Goal: Communication & Community: Answer question/provide support

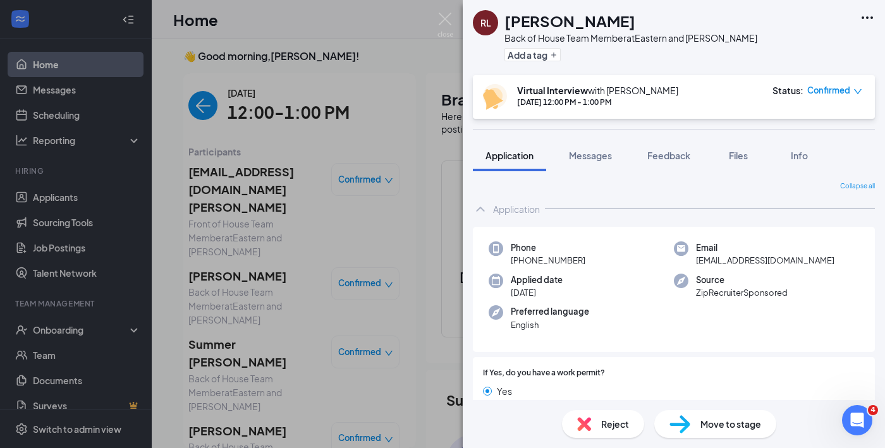
scroll to position [370, 0]
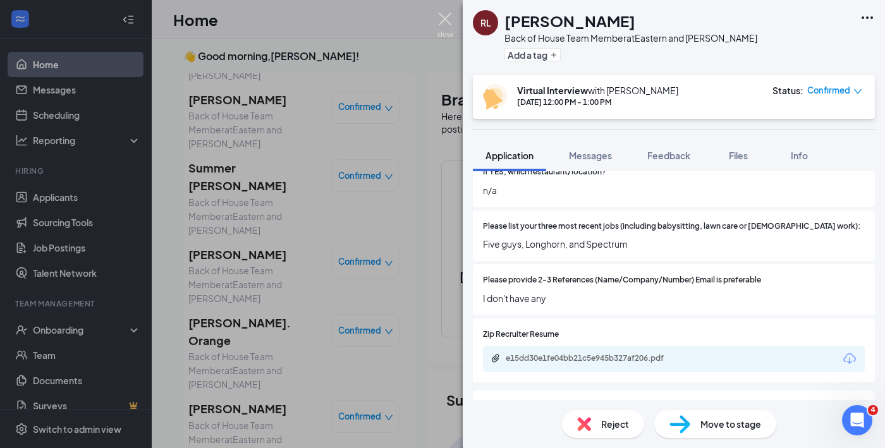
click at [445, 15] on img at bounding box center [445, 25] width 16 height 25
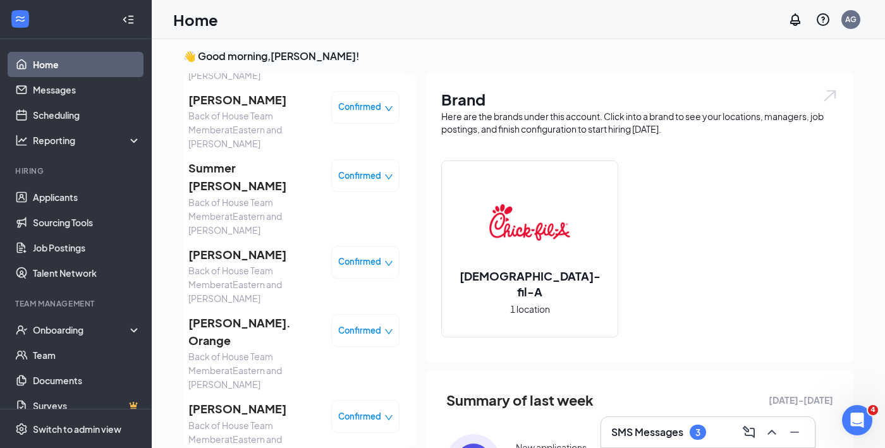
click at [670, 433] on h3 "SMS Messages" at bounding box center [647, 432] width 72 height 14
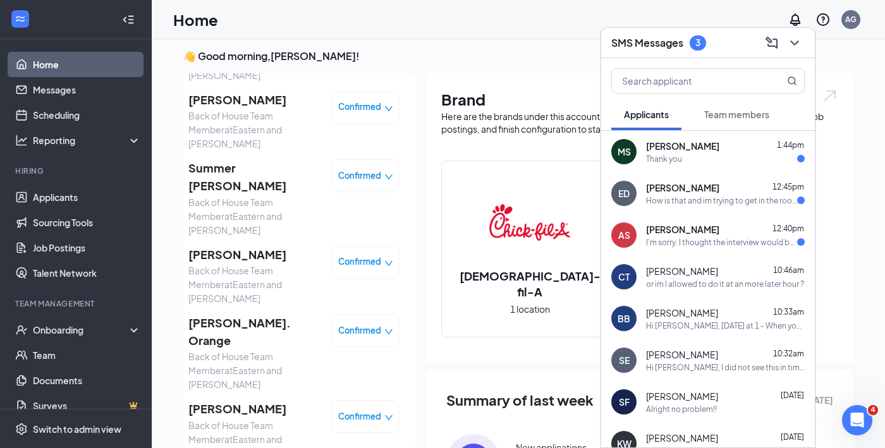
click at [735, 237] on div "I'm sorry. I thought the interview would be a phone call. Unfortunately, I won'…" at bounding box center [721, 242] width 151 height 11
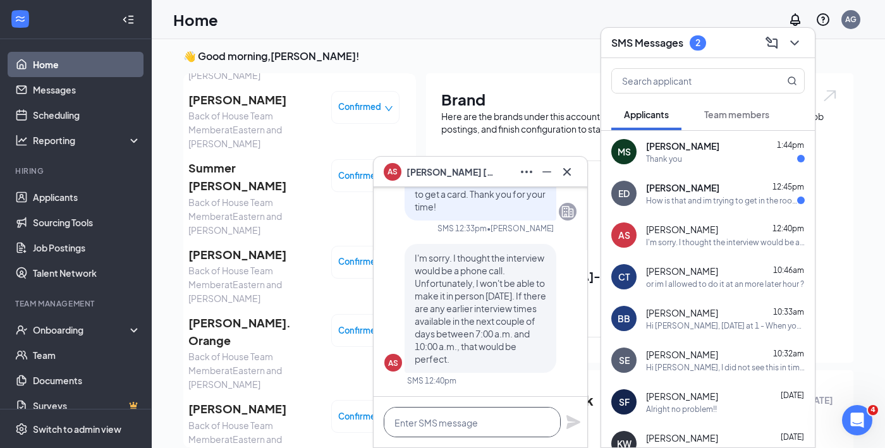
click at [504, 412] on textarea at bounding box center [472, 422] width 177 height 30
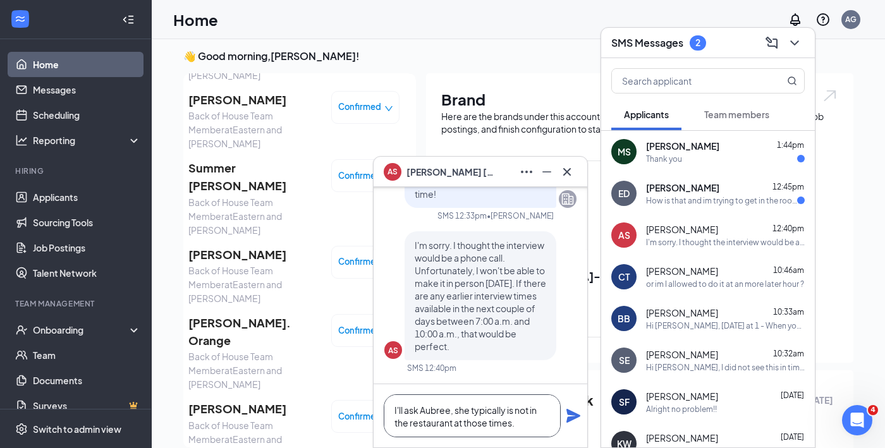
type textarea "I'll ask Aubree, she typically is not in the restaurant at those times."
click at [574, 417] on icon "Plane" at bounding box center [573, 416] width 14 height 14
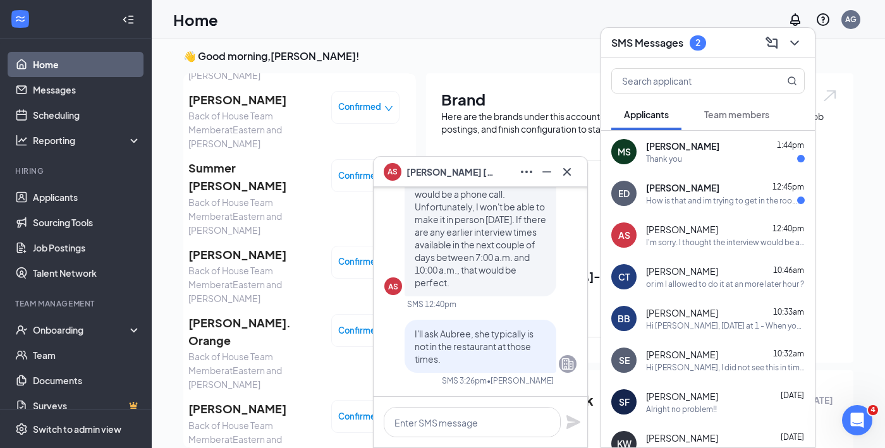
click at [693, 210] on div "ED [PERSON_NAME] 12:45pm How is that and im trying to get in the room with the …" at bounding box center [708, 193] width 214 height 42
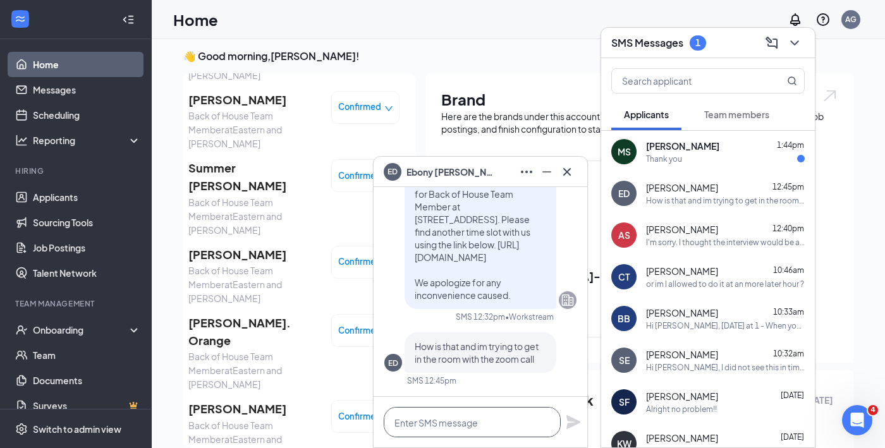
click at [507, 427] on textarea at bounding box center [472, 422] width 177 height 30
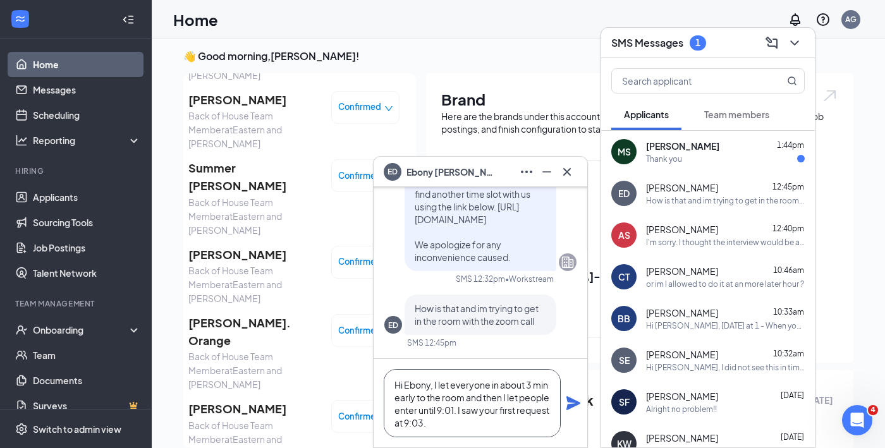
type textarea "Hi Ebony, I let everyone in about 3 min early to the room and then I let people…"
click at [571, 403] on icon "Plane" at bounding box center [573, 403] width 15 height 15
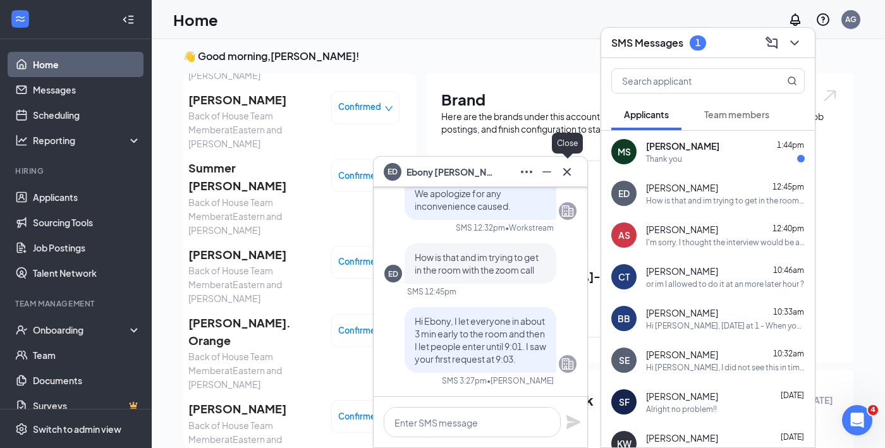
click at [563, 176] on icon "Cross" at bounding box center [566, 171] width 15 height 15
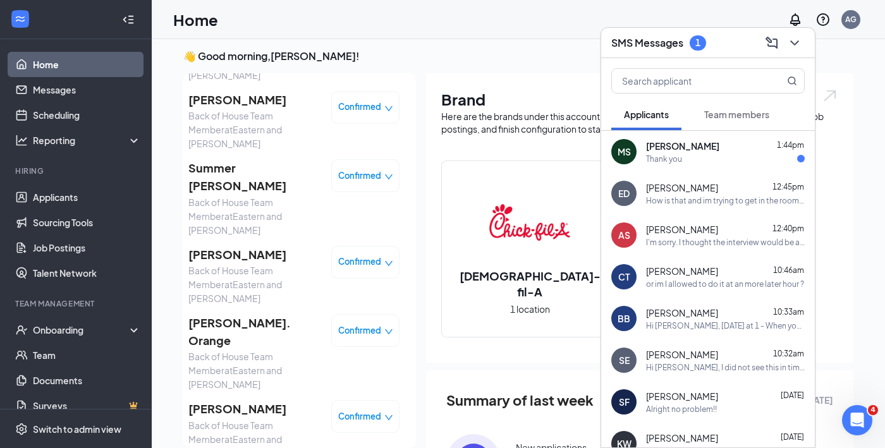
click at [699, 159] on div "Thank you" at bounding box center [725, 159] width 159 height 11
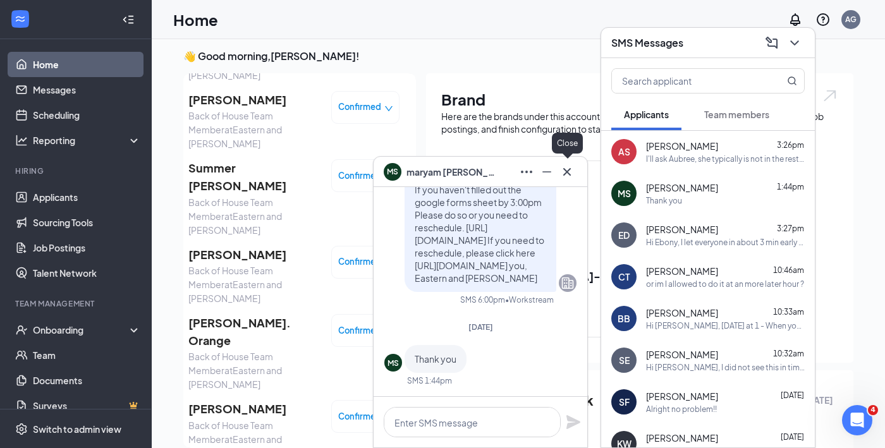
click at [564, 168] on icon "Cross" at bounding box center [566, 171] width 15 height 15
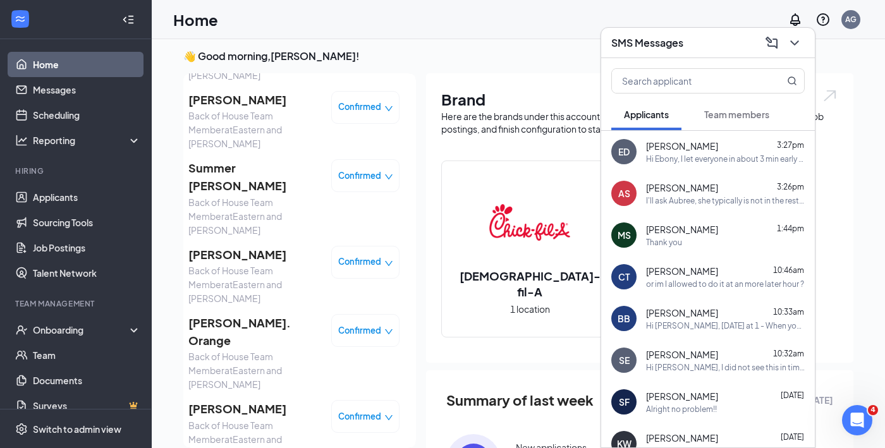
click at [807, 281] on div "CT [PERSON_NAME] 10:46am or im I allowed to do it at an more later hour ?" at bounding box center [708, 277] width 214 height 42
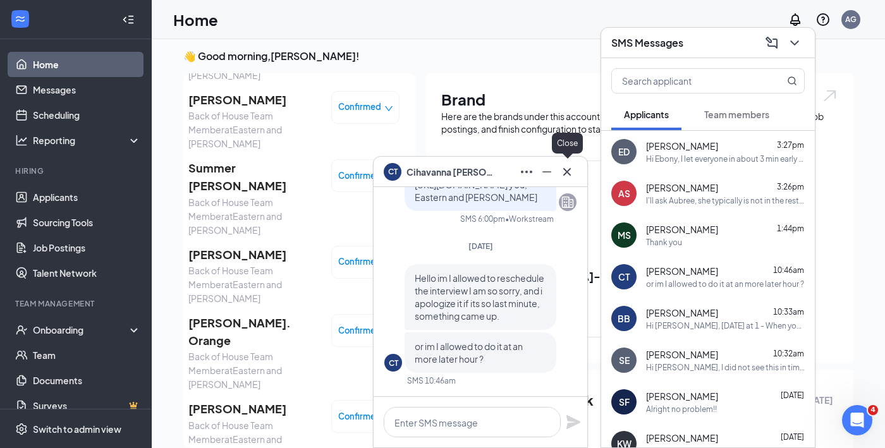
click at [550, 167] on icon "Minimize" at bounding box center [546, 171] width 15 height 15
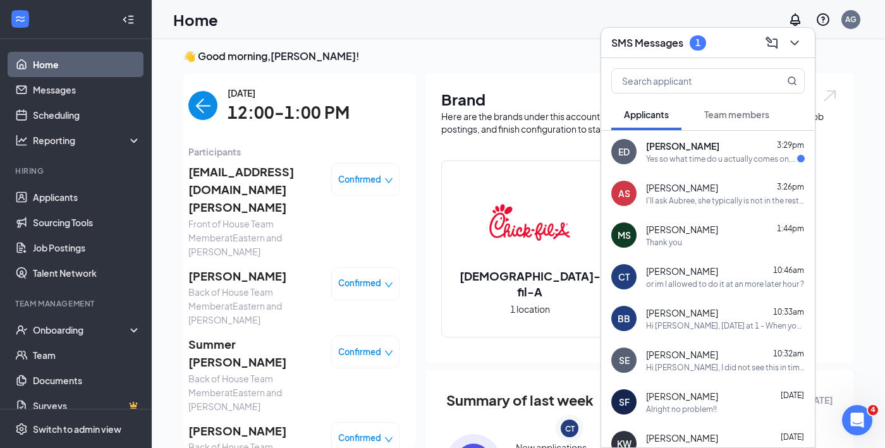
click at [687, 160] on div "Yes so what time do u actually comes on,but I have to reschedule" at bounding box center [721, 159] width 151 height 11
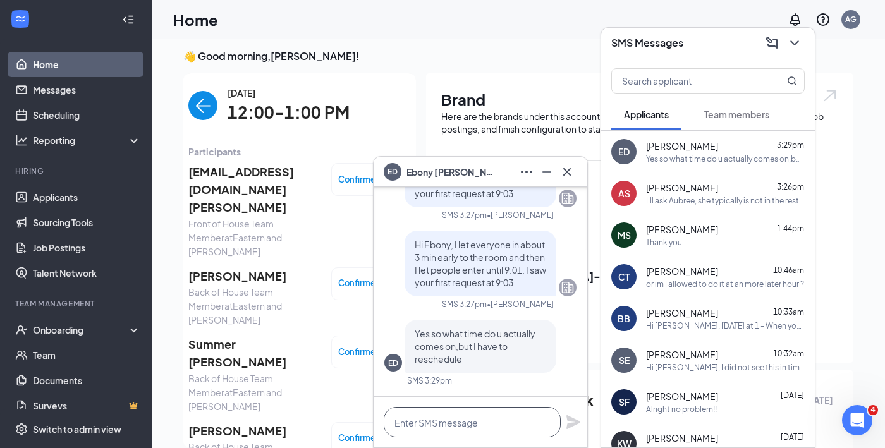
click at [471, 416] on textarea at bounding box center [472, 422] width 177 height 30
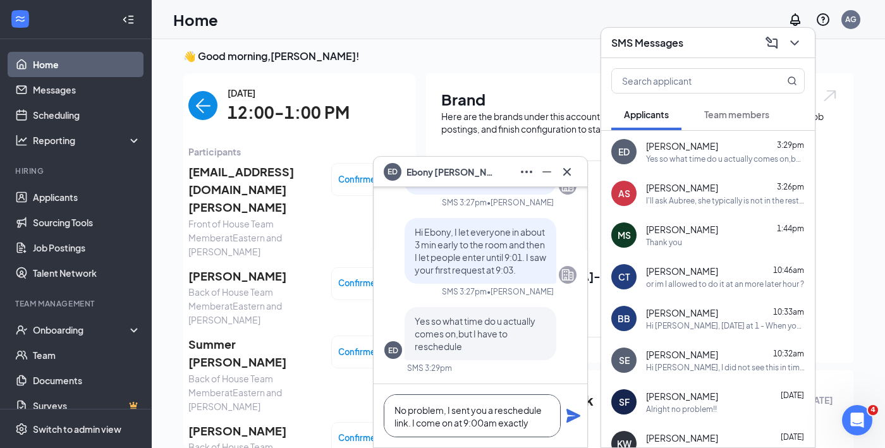
drag, startPoint x: 534, startPoint y: 423, endPoint x: 500, endPoint y: 425, distance: 34.1
click at [500, 425] on textarea "No problem, I sent you a reschedule link. I come on at 9:00am exactly" at bounding box center [472, 415] width 177 height 43
type textarea "No problem, I sent you a reschedule link. I come on at 9:00am"
click at [574, 415] on icon "Plane" at bounding box center [573, 416] width 14 height 14
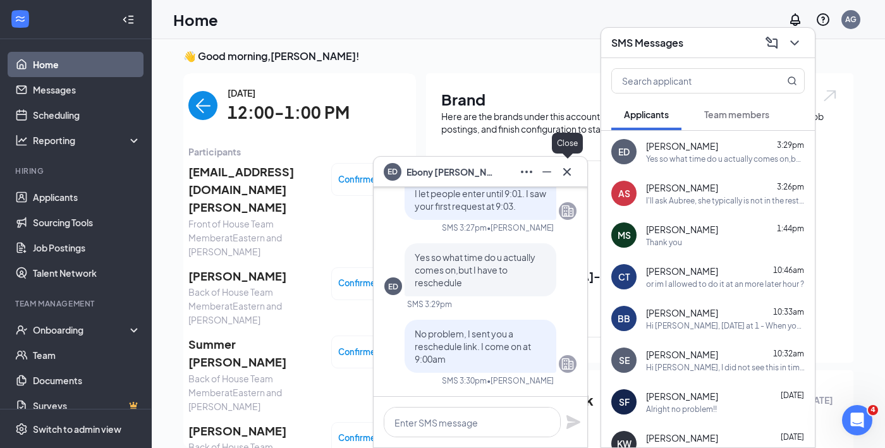
click at [564, 171] on icon "Cross" at bounding box center [566, 171] width 15 height 15
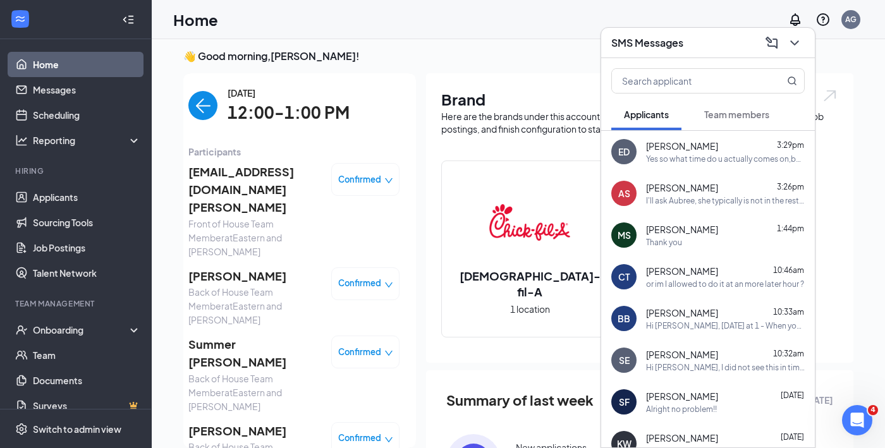
click at [792, 43] on icon "ChevronDown" at bounding box center [794, 42] width 15 height 15
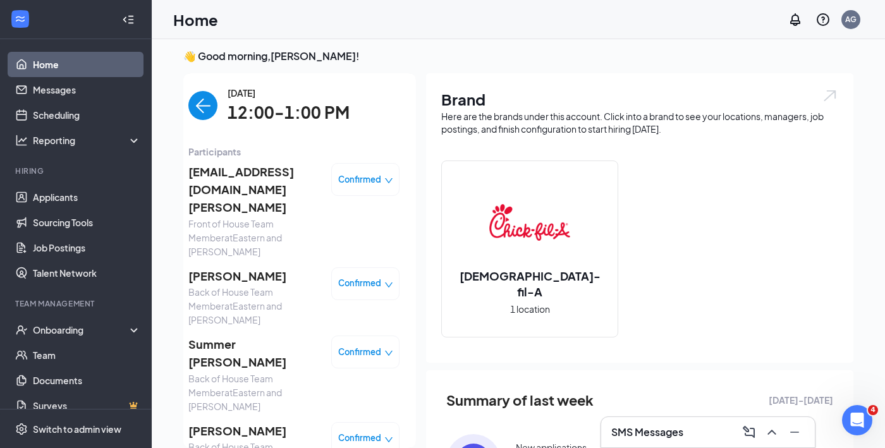
click at [99, 61] on link "Home" at bounding box center [87, 64] width 108 height 25
click at [683, 427] on h3 "SMS Messages" at bounding box center [647, 432] width 72 height 14
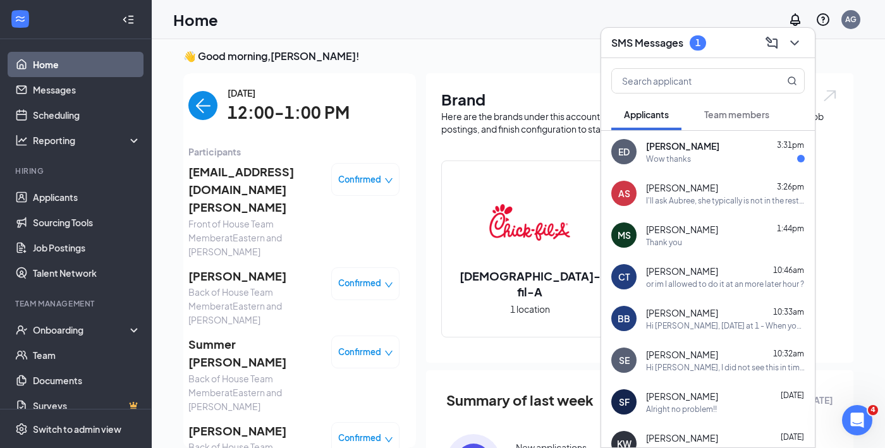
click at [675, 162] on div "Wow thanks" at bounding box center [668, 159] width 45 height 11
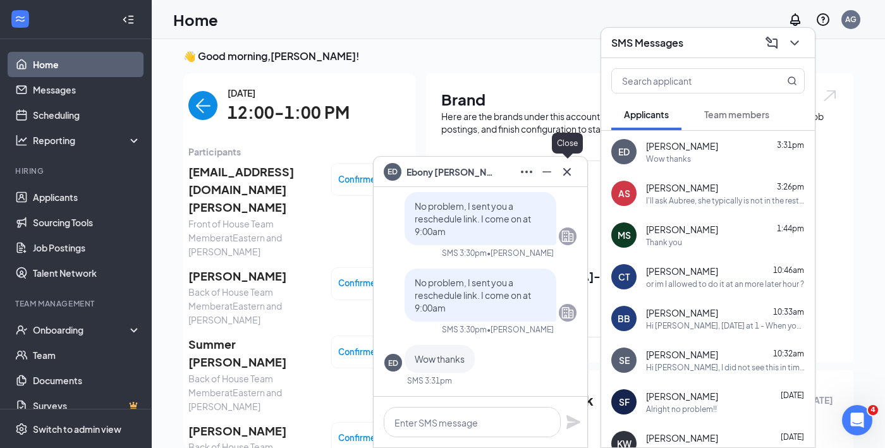
click at [569, 170] on icon "Cross" at bounding box center [566, 171] width 15 height 15
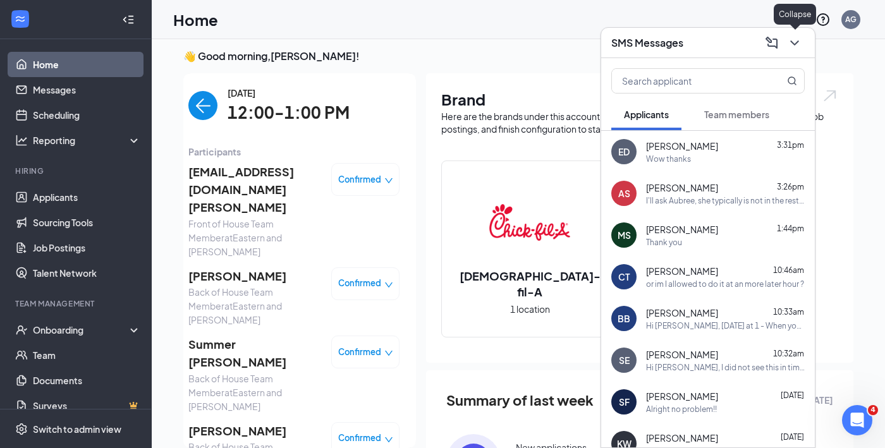
click at [793, 37] on icon "ChevronDown" at bounding box center [794, 42] width 15 height 15
